Goal: Information Seeking & Learning: Learn about a topic

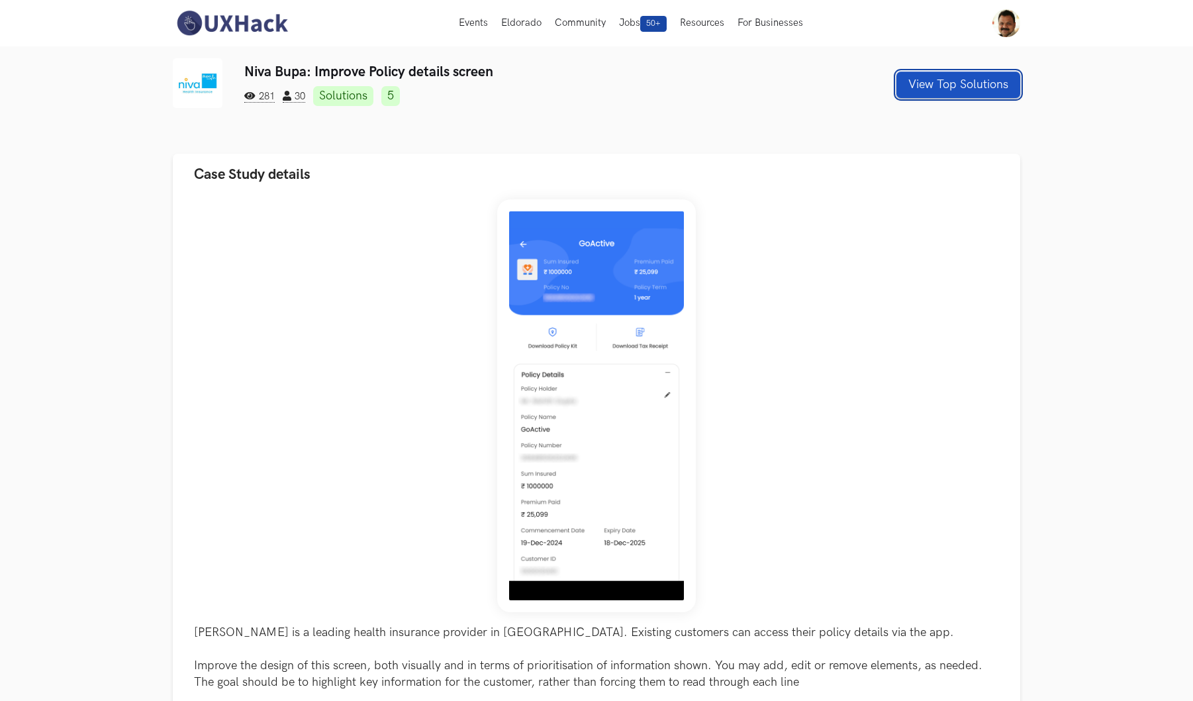
click at [942, 86] on button "View Top Solutions" at bounding box center [959, 85] width 124 height 26
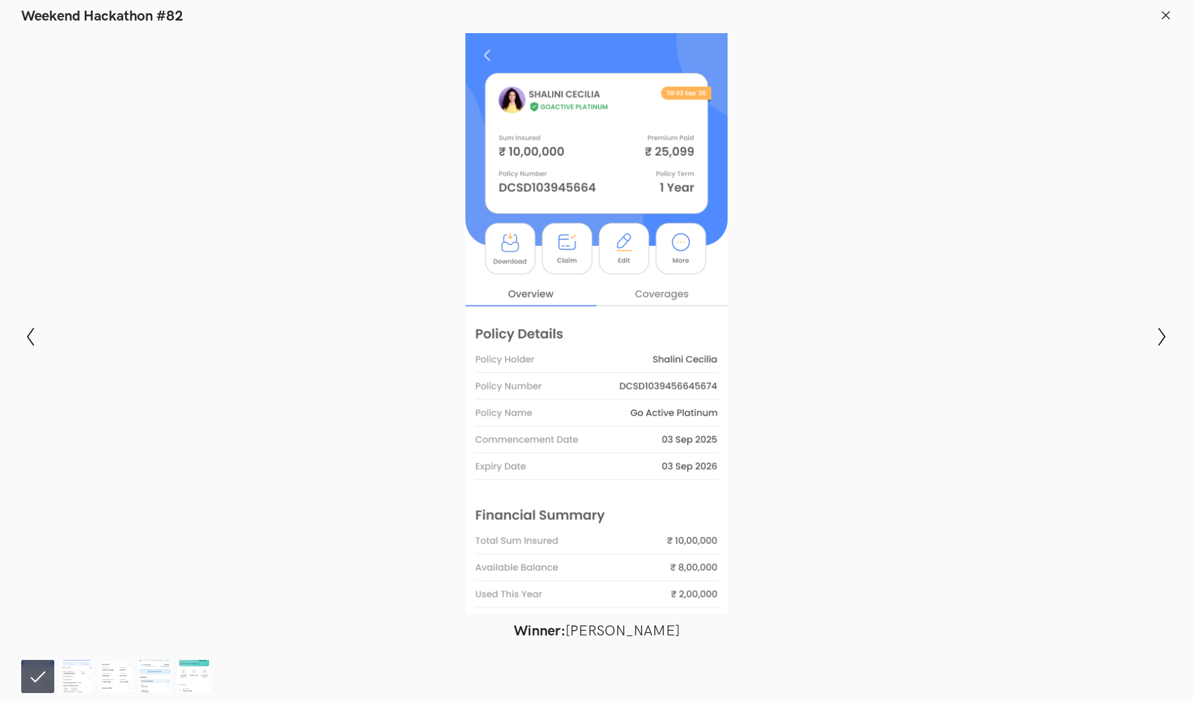
click at [918, 114] on div at bounding box center [596, 323] width 1096 height 581
click at [28, 340] on icon "Show previous slide" at bounding box center [30, 336] width 19 height 19
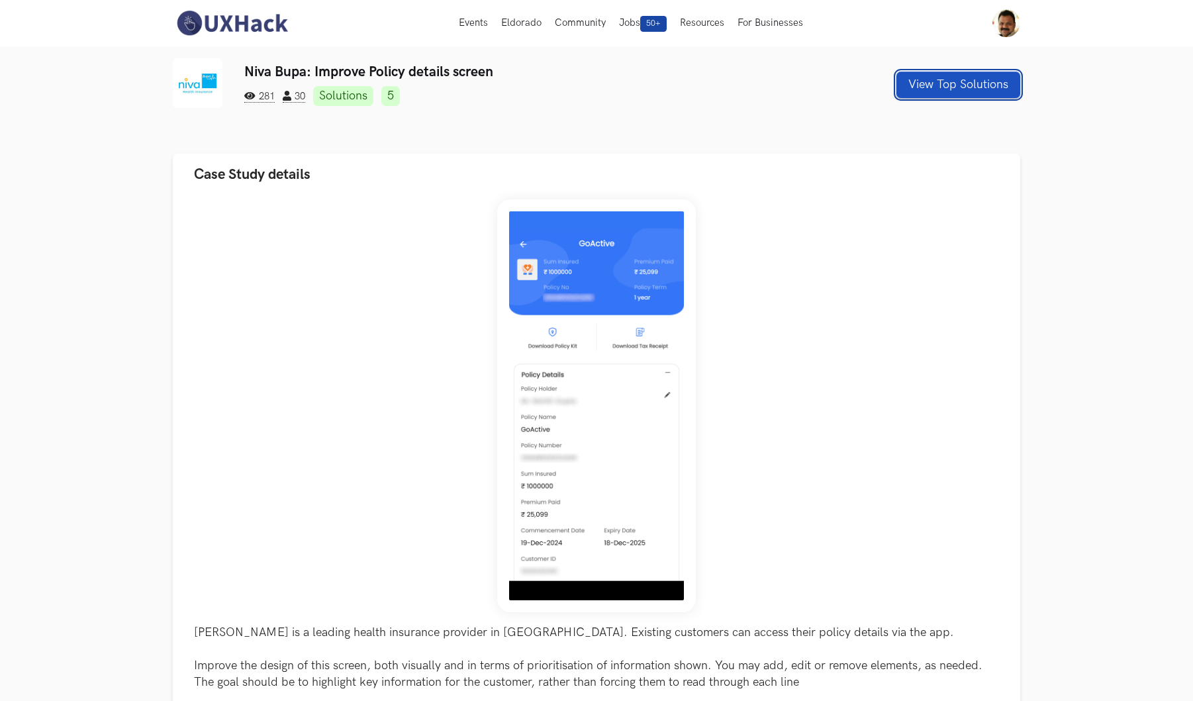
click at [954, 90] on button "View Top Solutions" at bounding box center [959, 85] width 124 height 26
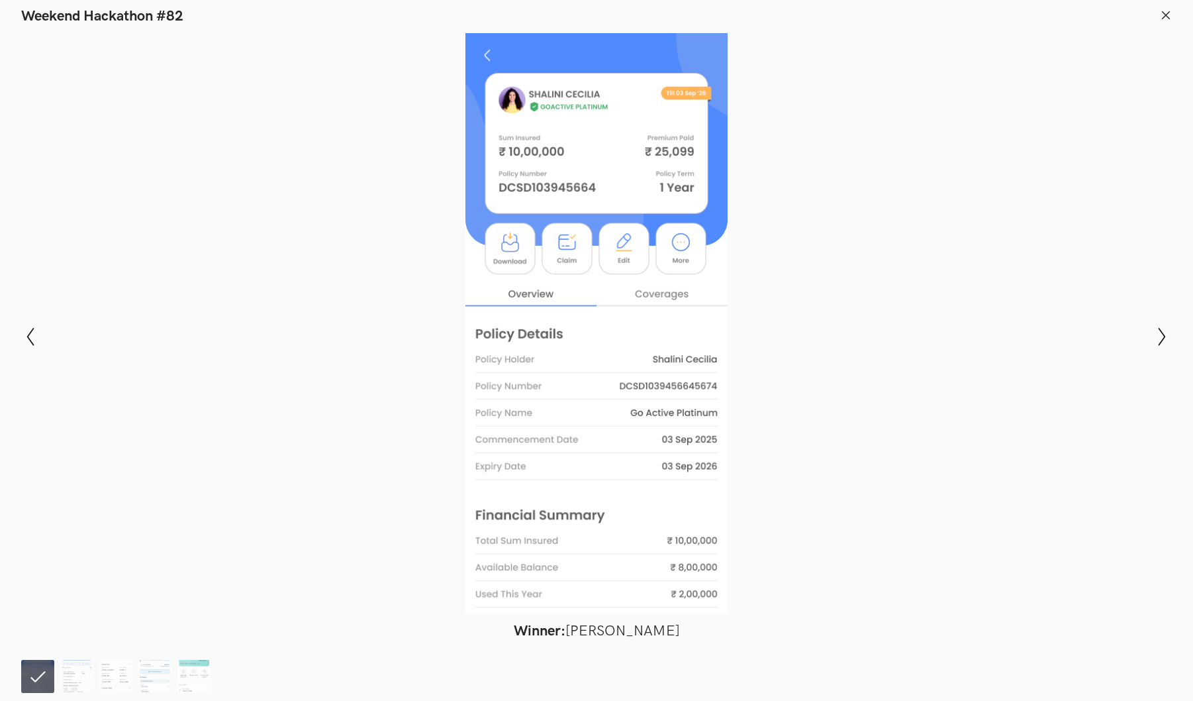
click at [29, 690] on li at bounding box center [37, 675] width 33 height 33
click at [36, 685] on li at bounding box center [37, 675] width 33 height 33
click at [1160, 342] on icon "Show next slide" at bounding box center [1162, 336] width 19 height 19
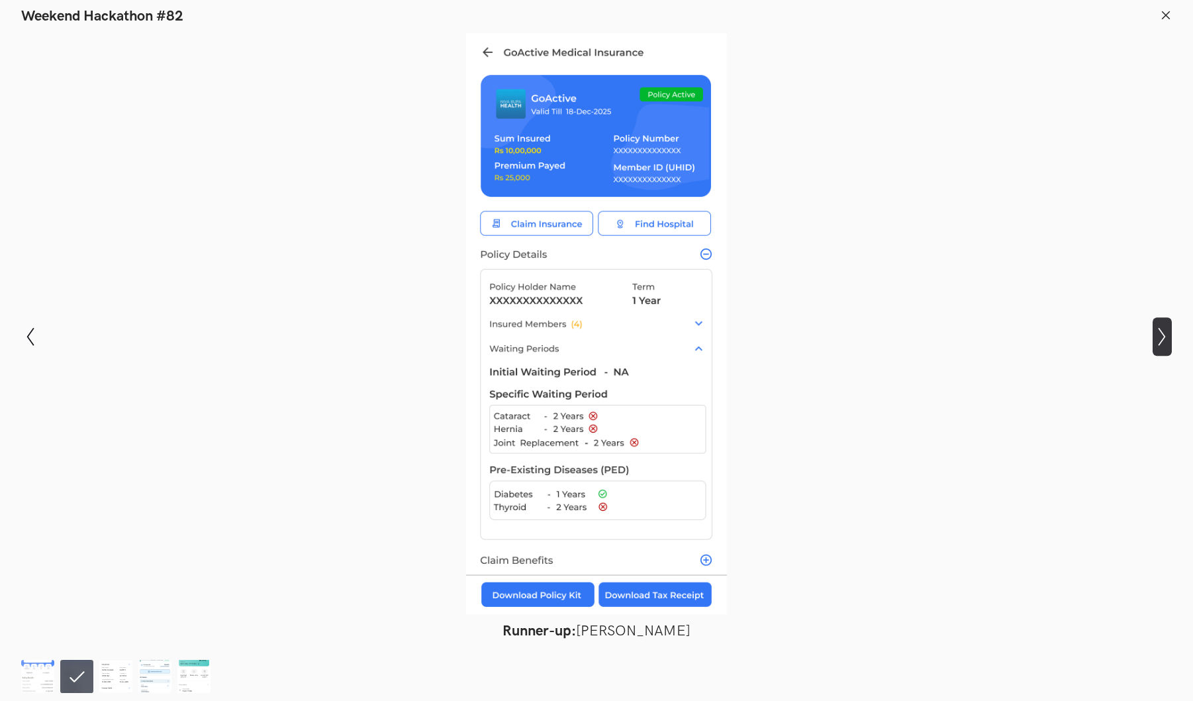
click at [1160, 342] on icon "Show next slide" at bounding box center [1162, 336] width 19 height 19
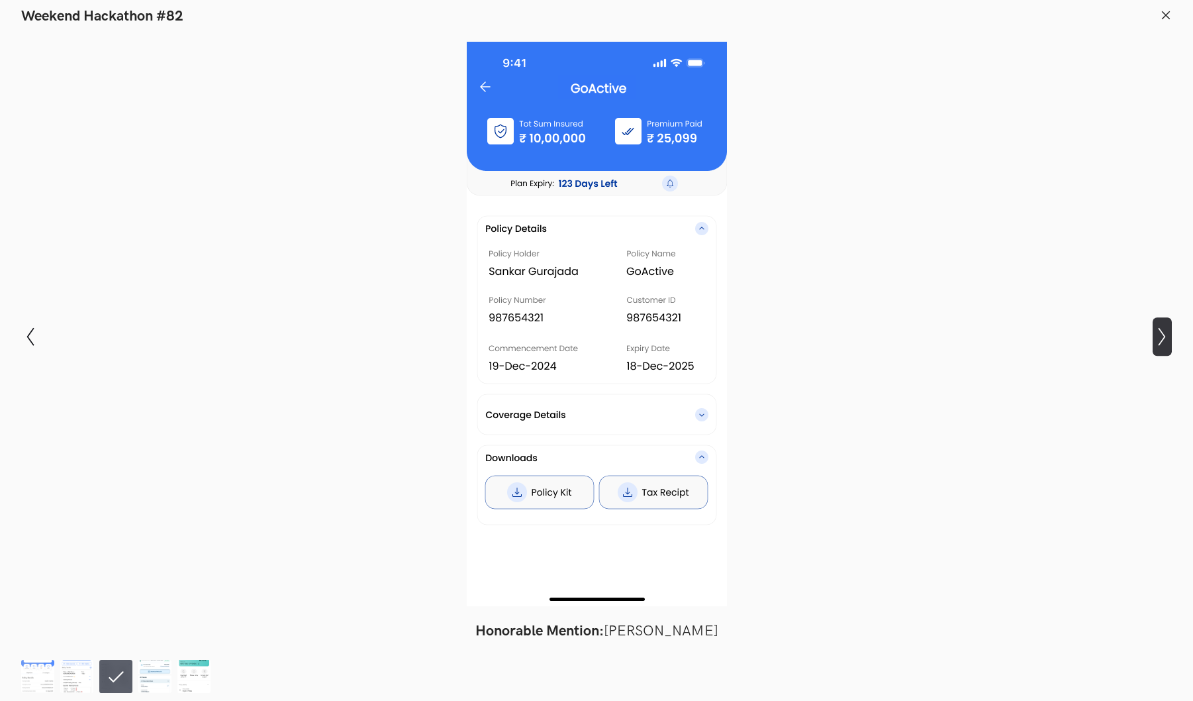
click at [1160, 342] on icon "Show next slide" at bounding box center [1162, 336] width 19 height 19
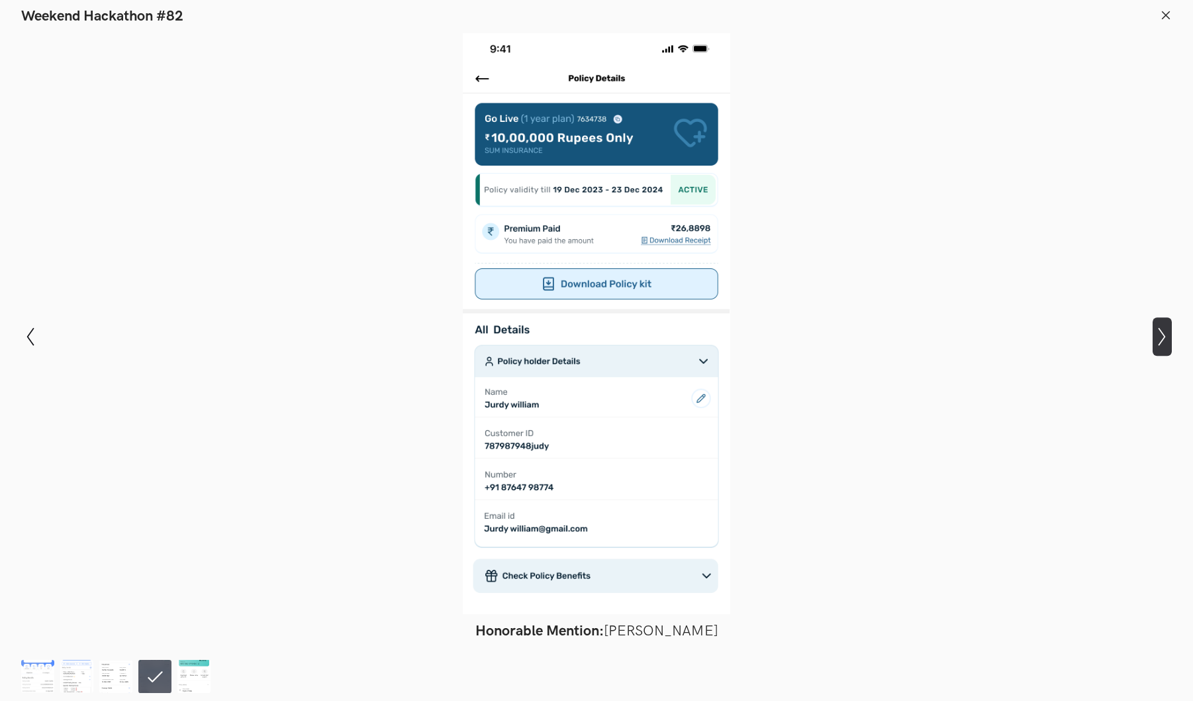
click at [1160, 342] on icon "Show next slide" at bounding box center [1162, 336] width 19 height 19
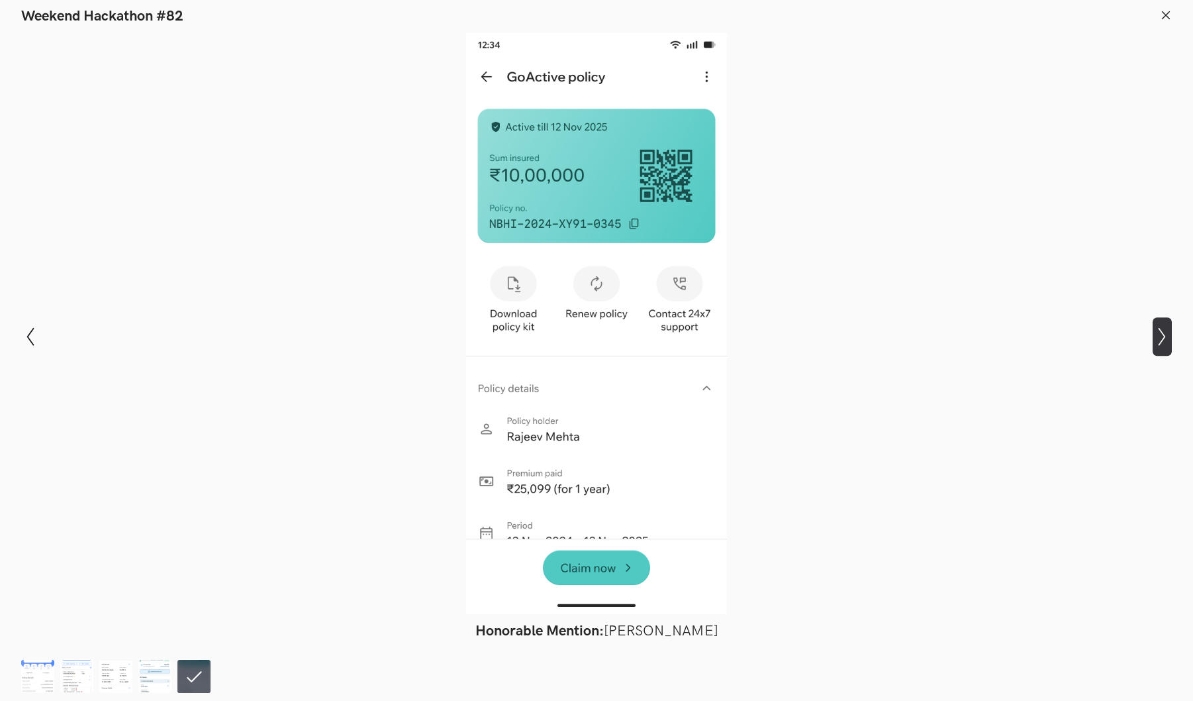
click at [1160, 342] on icon "Show next slide" at bounding box center [1162, 336] width 19 height 19
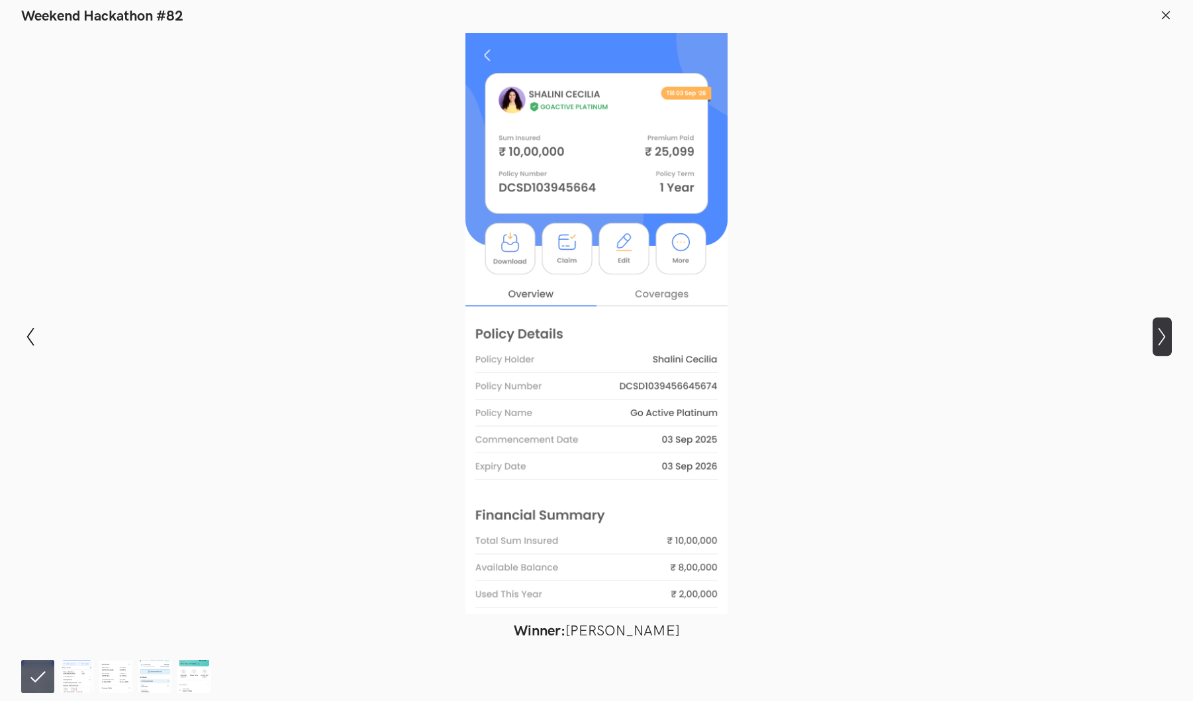
click at [1166, 342] on icon "Show next slide" at bounding box center [1162, 336] width 19 height 19
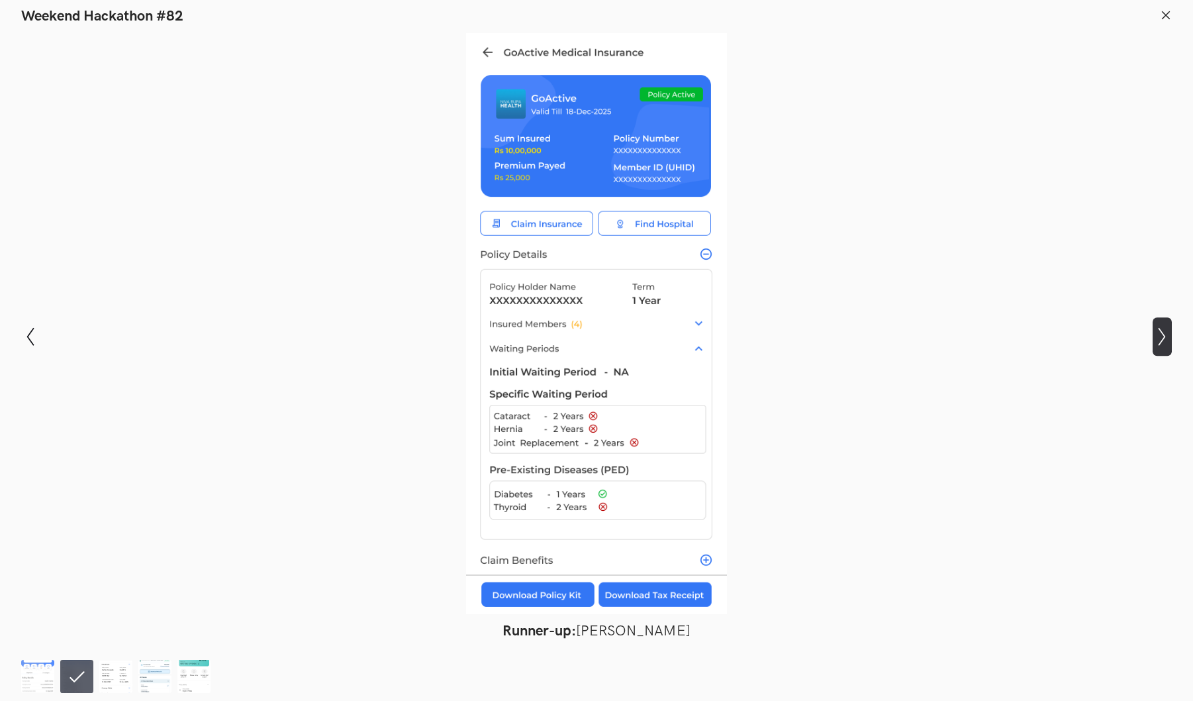
click at [1161, 336] on icon "Show next slide" at bounding box center [1162, 336] width 19 height 19
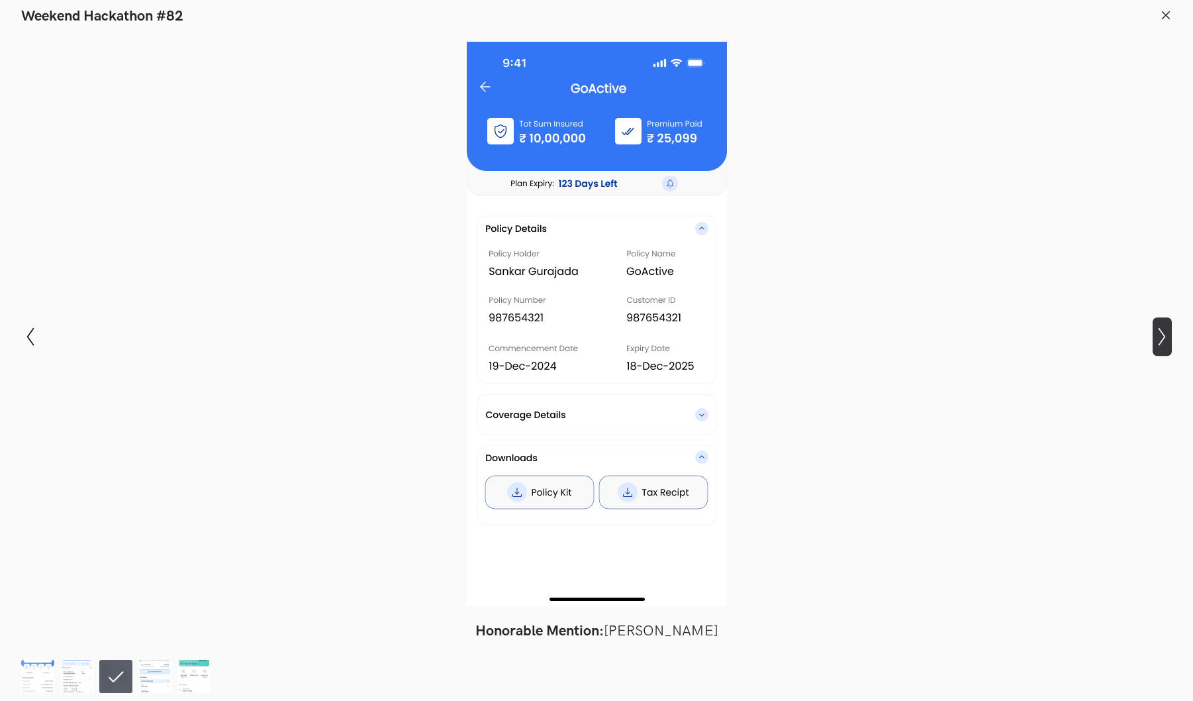
click at [1163, 341] on icon "Show next slide" at bounding box center [1162, 336] width 19 height 19
